Goal: Task Accomplishment & Management: Manage account settings

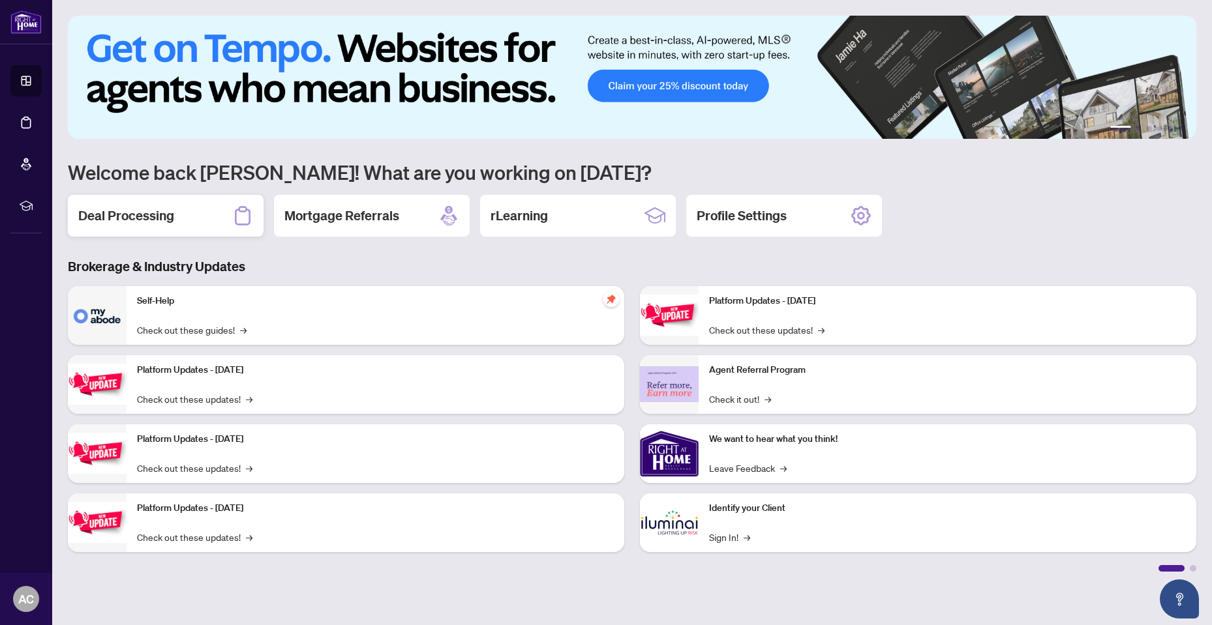
click at [188, 209] on div "Deal Processing" at bounding box center [166, 216] width 196 height 42
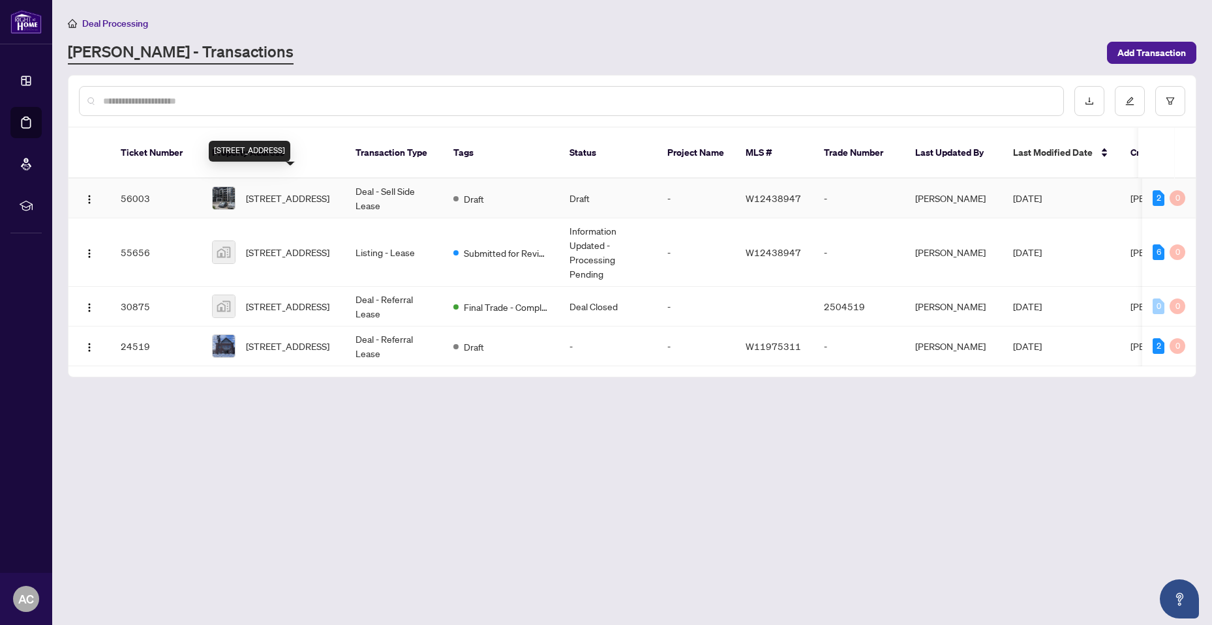
click at [273, 191] on span "[STREET_ADDRESS]" at bounding box center [287, 198] width 83 height 14
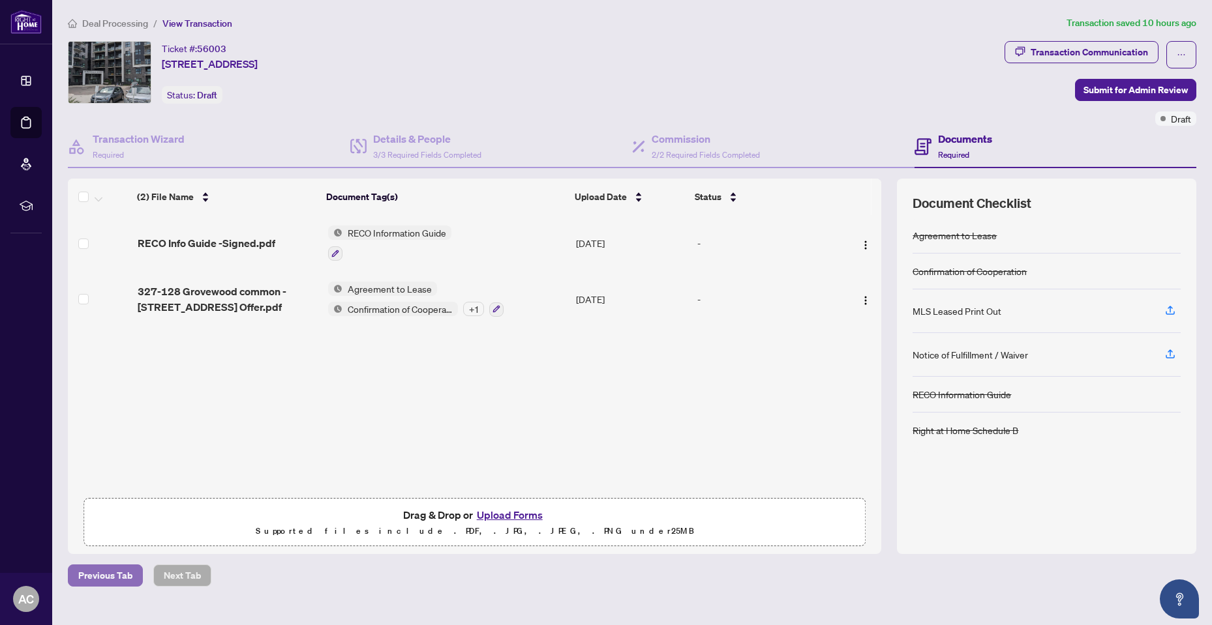
click at [94, 571] on span "Previous Tab" at bounding box center [105, 575] width 54 height 21
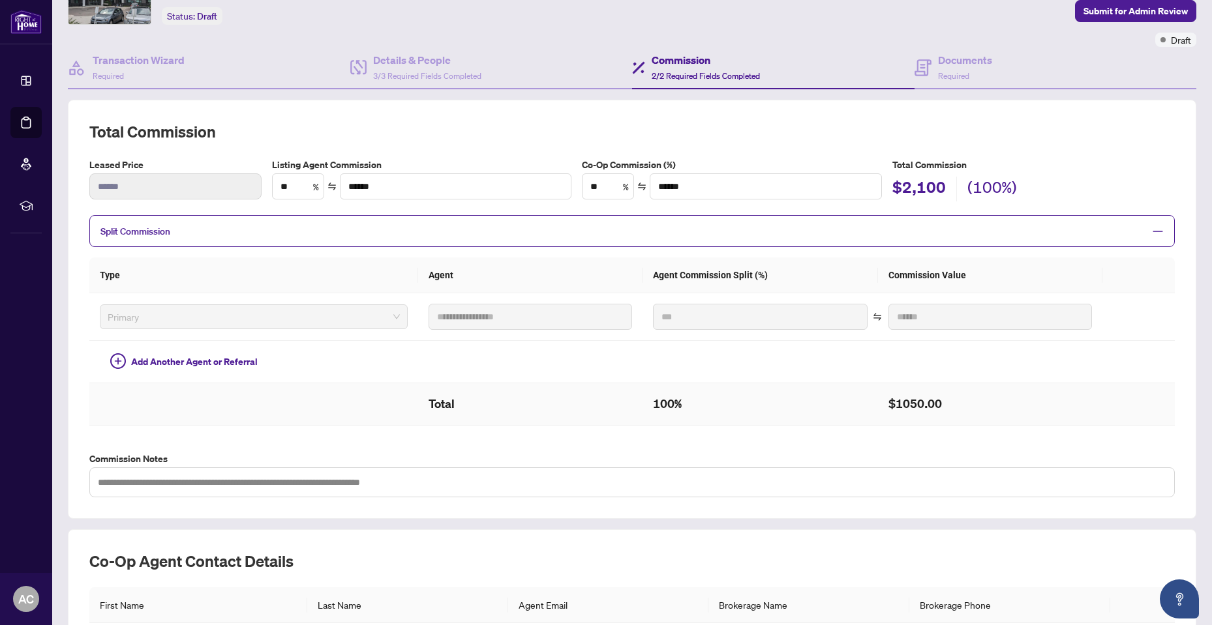
scroll to position [237, 0]
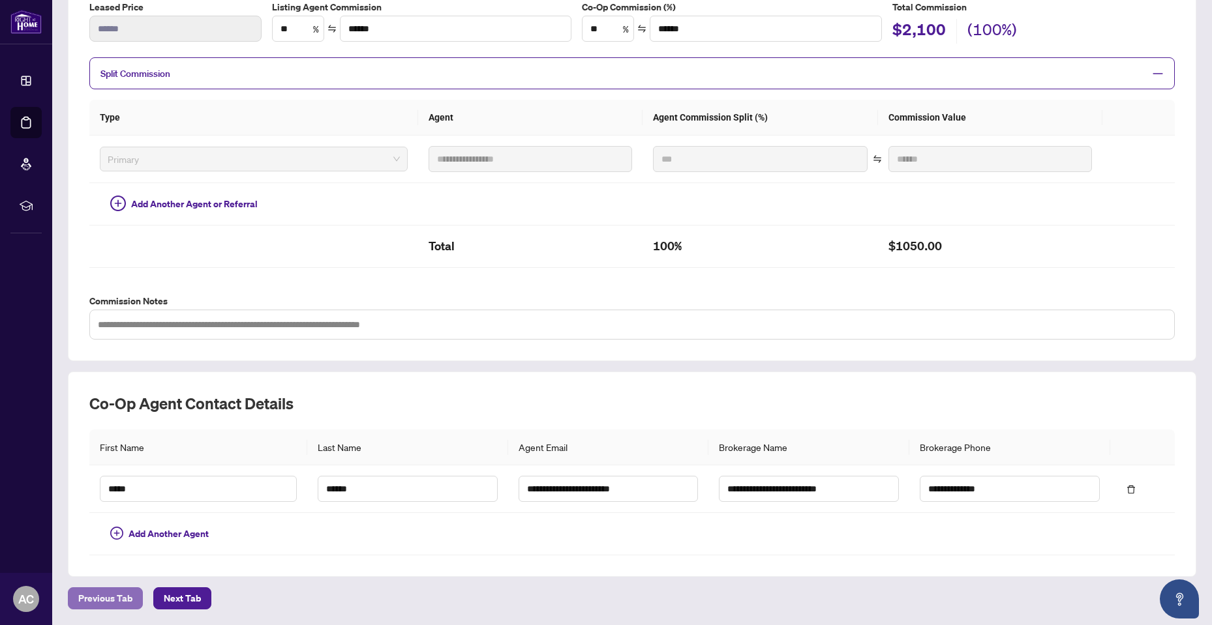
click at [119, 599] on span "Previous Tab" at bounding box center [105, 598] width 54 height 21
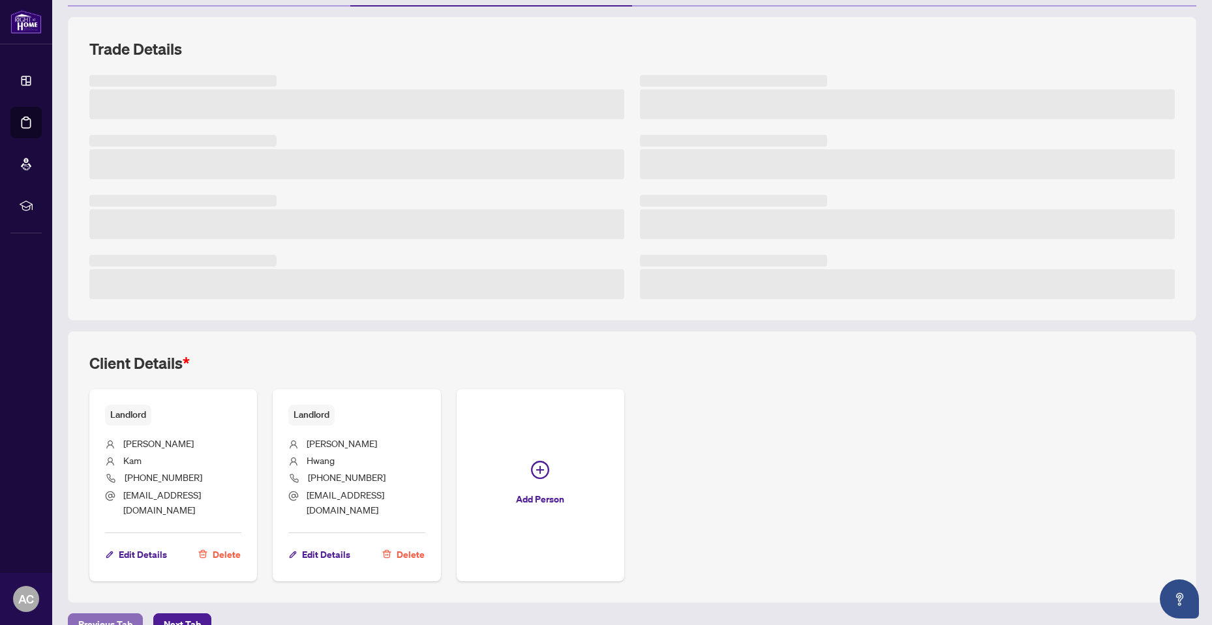
scroll to position [174, 0]
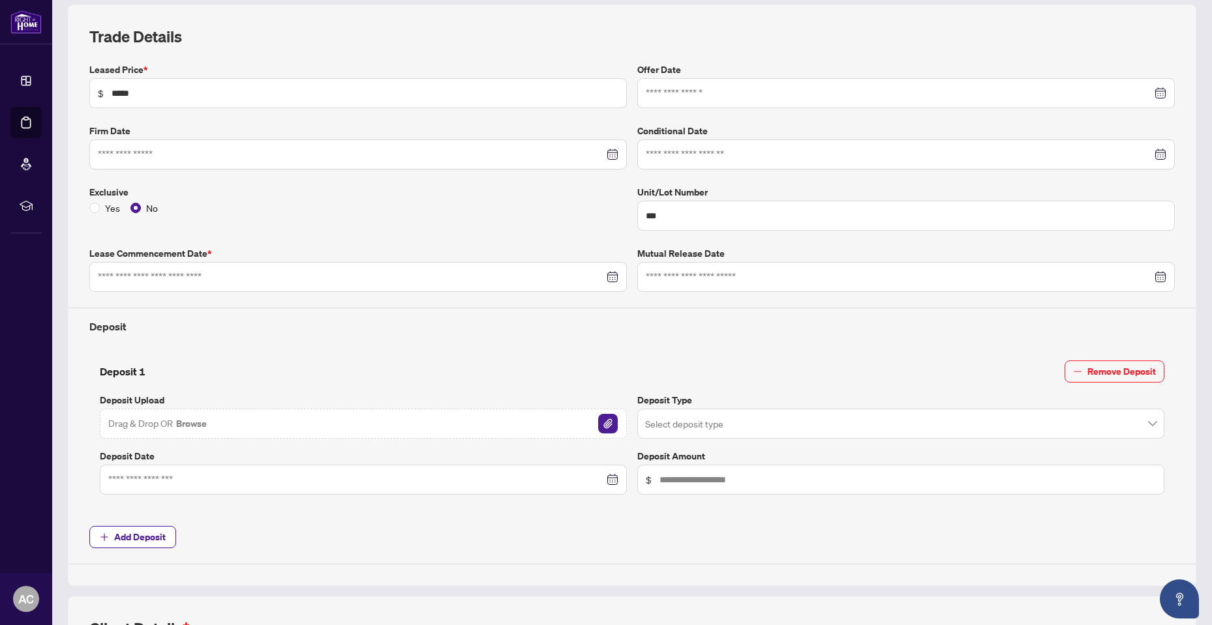
type input "**********"
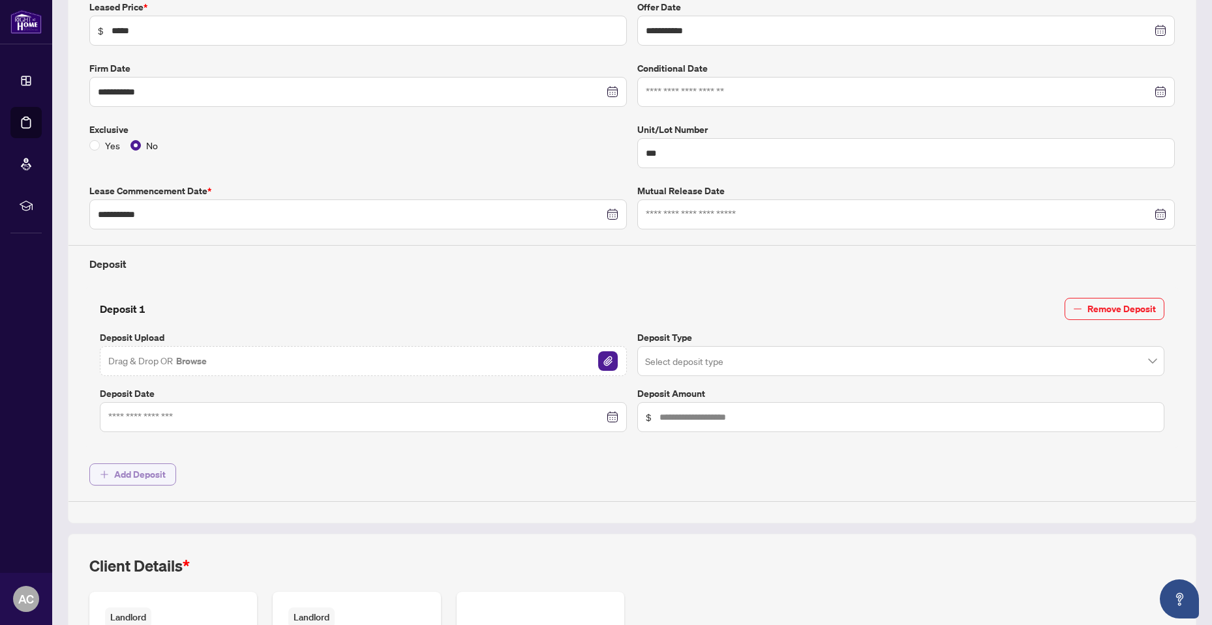
click at [150, 469] on span "Add Deposit" at bounding box center [140, 474] width 52 height 21
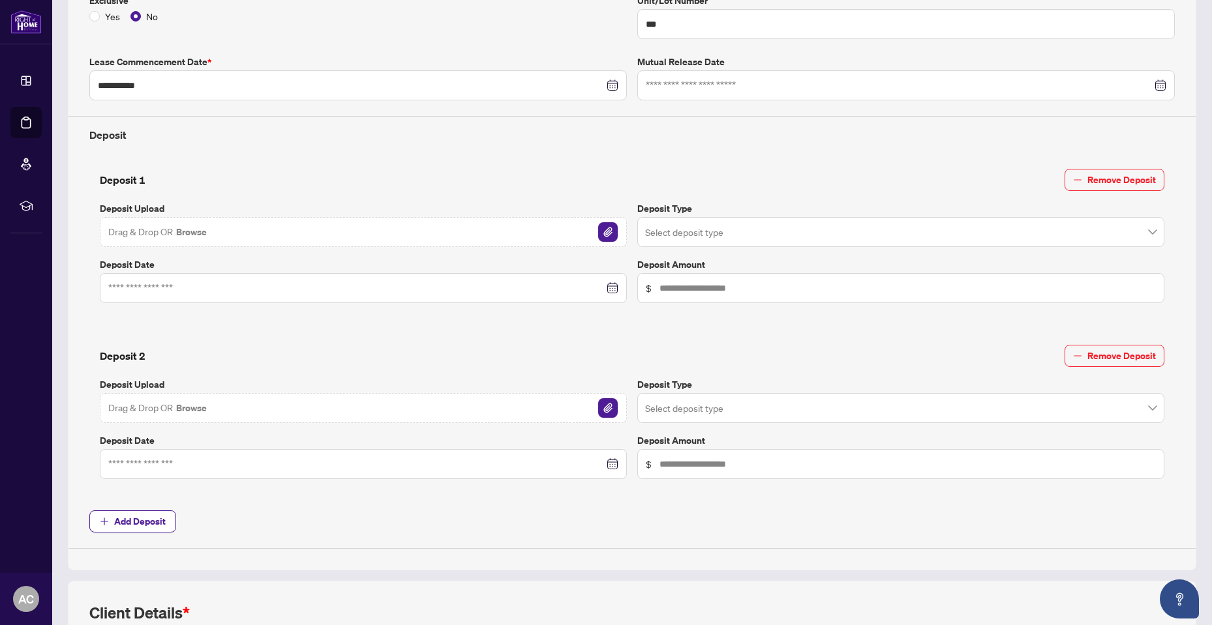
scroll to position [367, 0]
click at [698, 413] on input "search" at bounding box center [894, 409] width 499 height 29
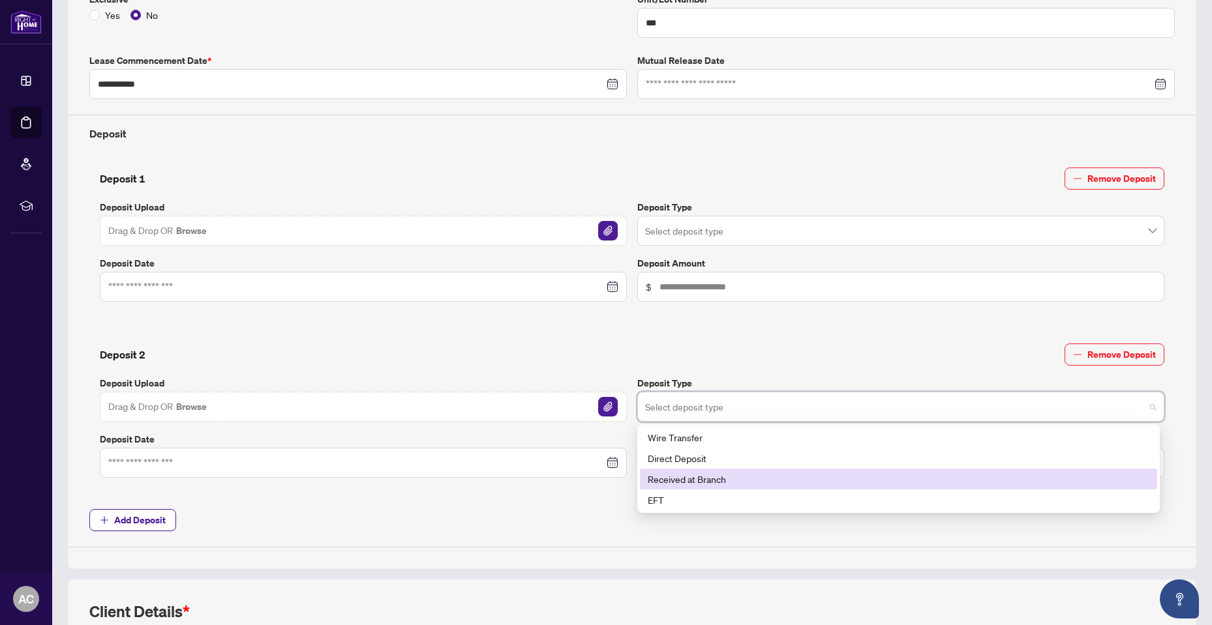
click at [706, 475] on div "Received at Branch" at bounding box center [898, 479] width 501 height 14
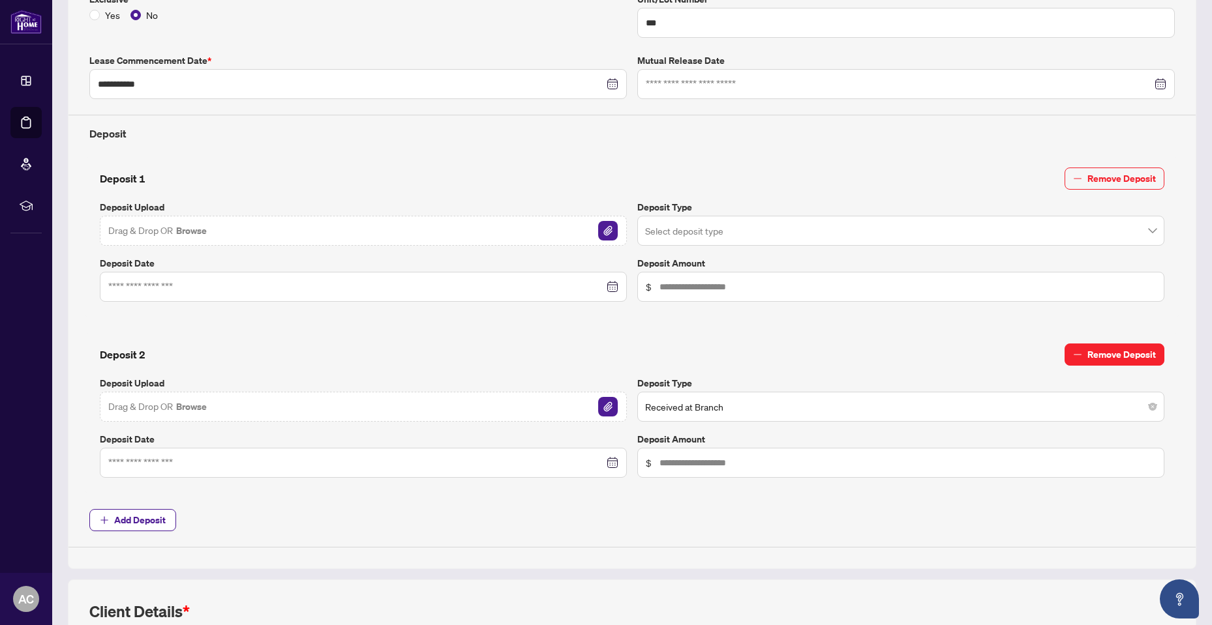
click at [1112, 349] on span "Remove Deposit" at bounding box center [1121, 354] width 68 height 21
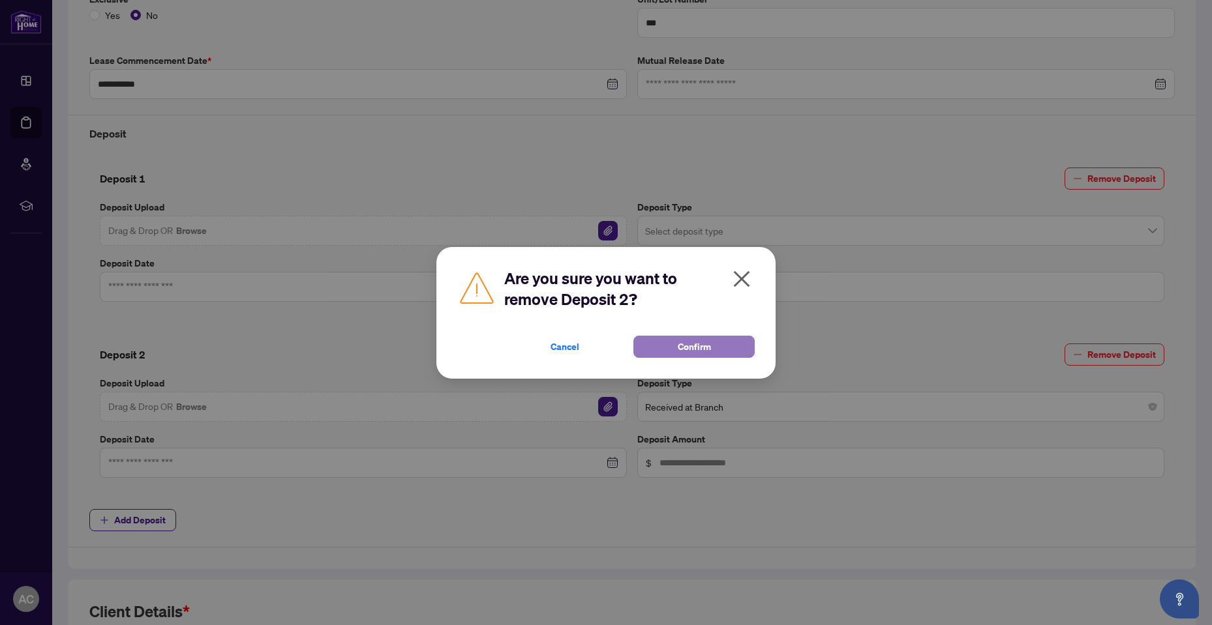
click at [718, 345] on button "Confirm" at bounding box center [693, 347] width 121 height 22
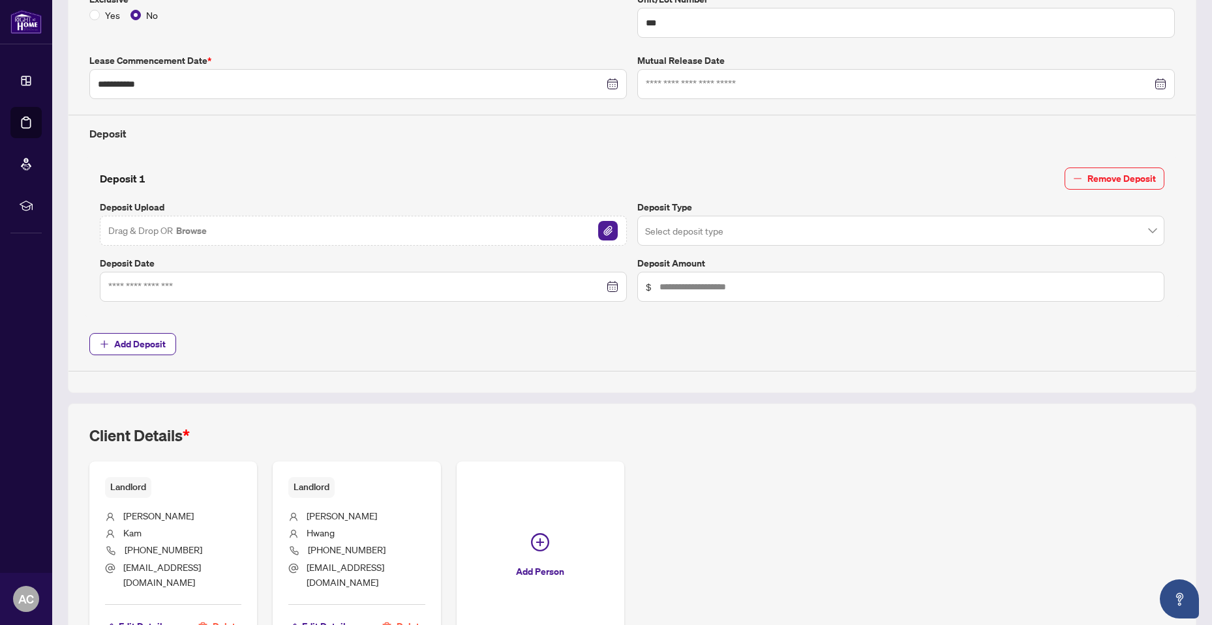
click at [1141, 229] on span at bounding box center [900, 230] width 511 height 25
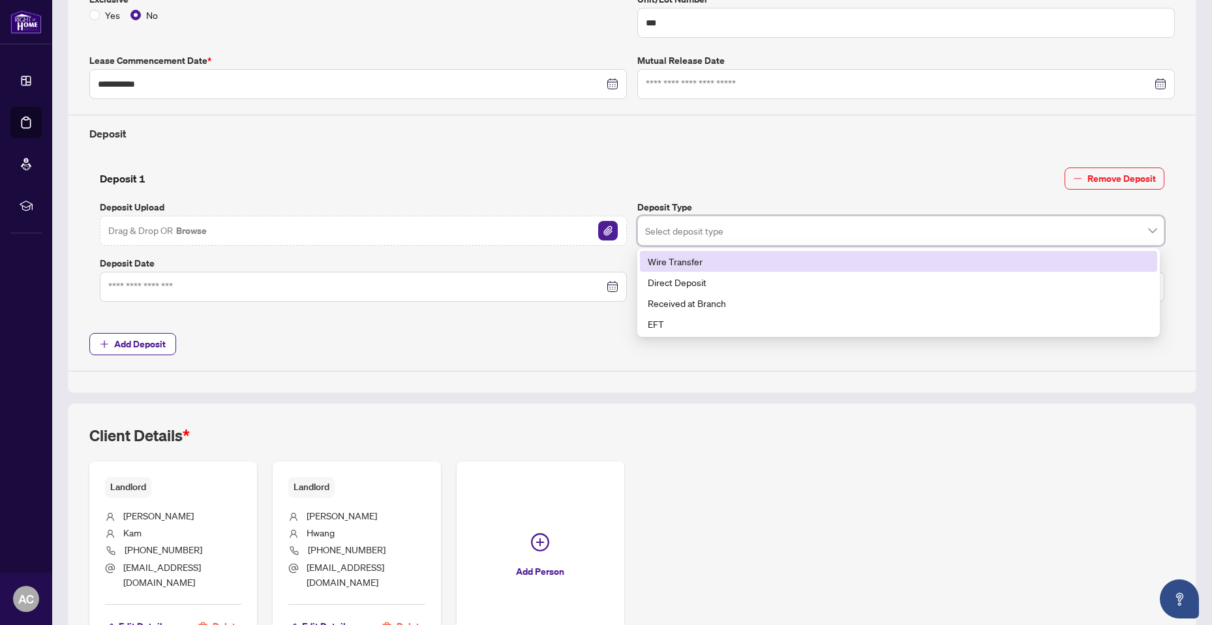
click at [1025, 190] on div "Deposit 1 Remove Deposit Deposit Upload Drag & Drop OR Browse Deposit Type Sele…" at bounding box center [632, 235] width 1075 height 134
